Goal: Navigation & Orientation: Find specific page/section

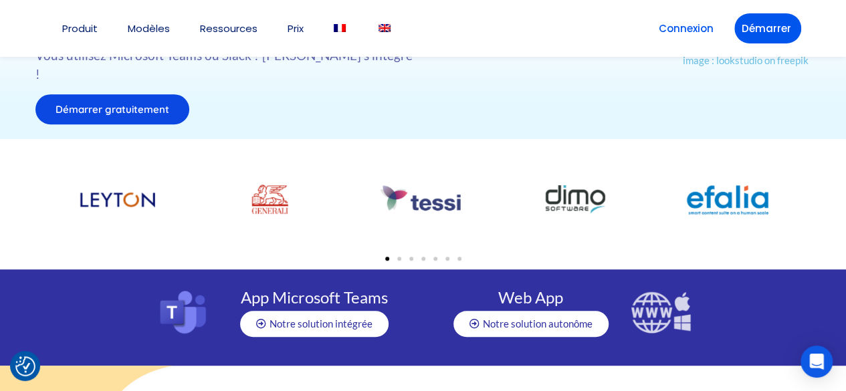
scroll to position [267, 0]
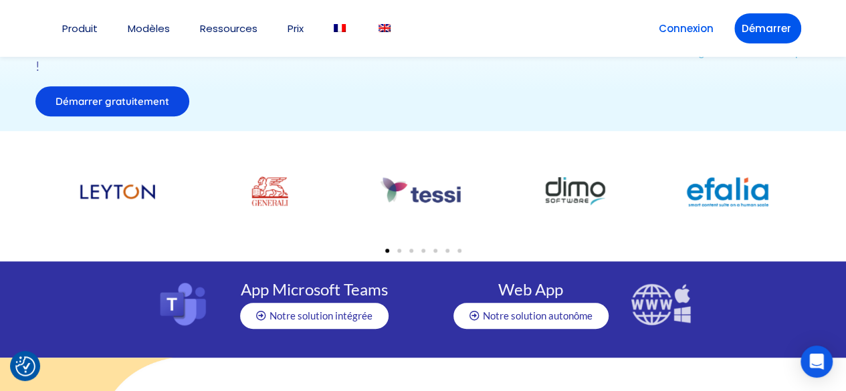
click at [121, 179] on div at bounding box center [118, 191] width 99 height 47
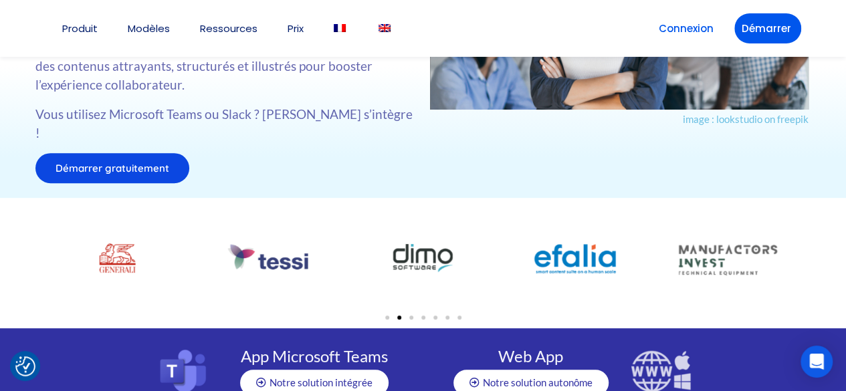
scroll to position [0, 0]
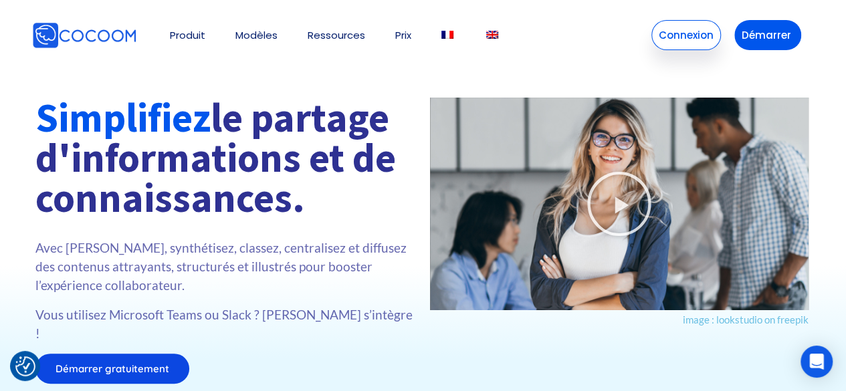
click at [697, 42] on link "Connexion" at bounding box center [686, 35] width 70 height 30
